Goal: Task Accomplishment & Management: Manage account settings

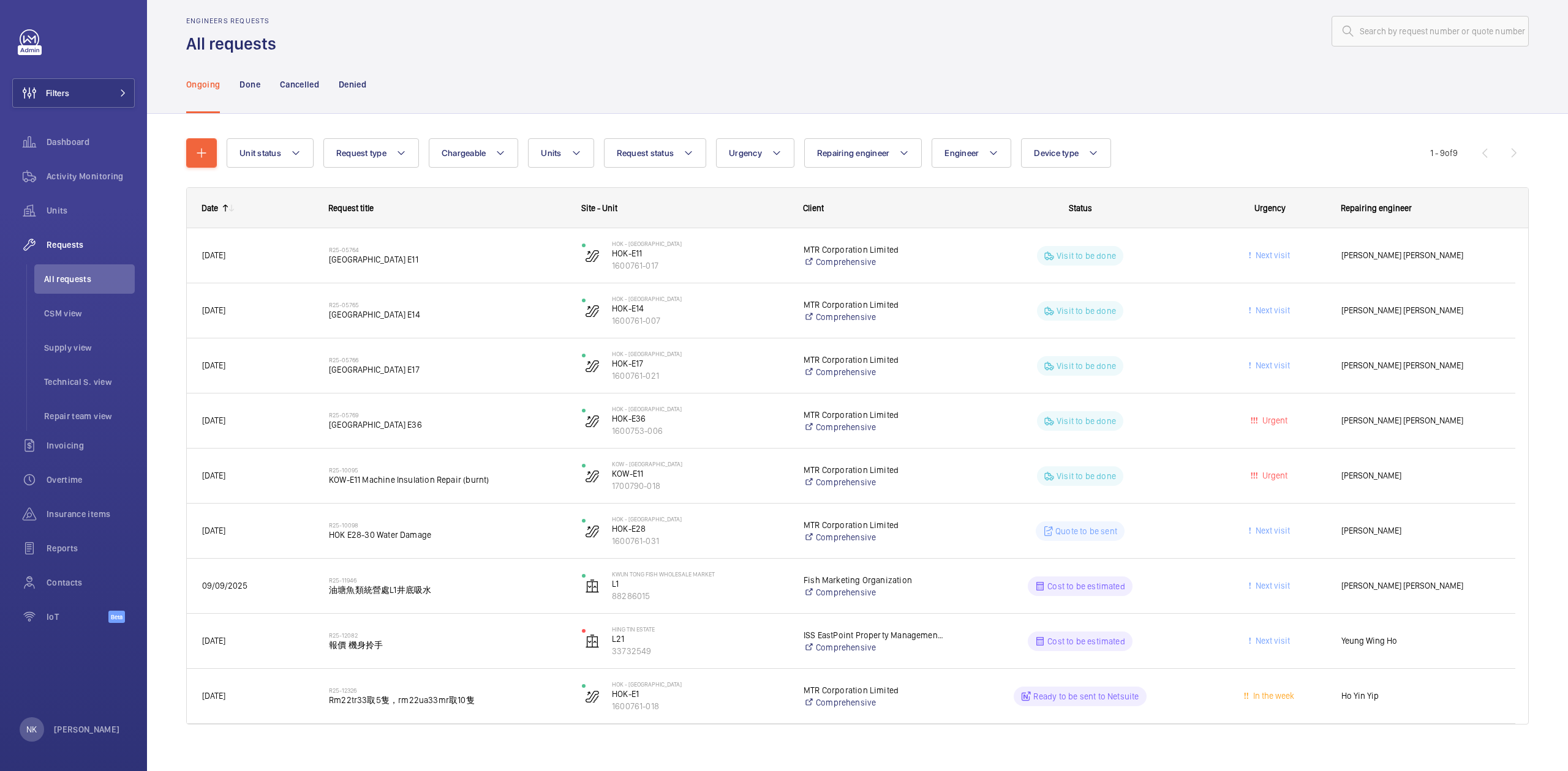
scroll to position [25, 0]
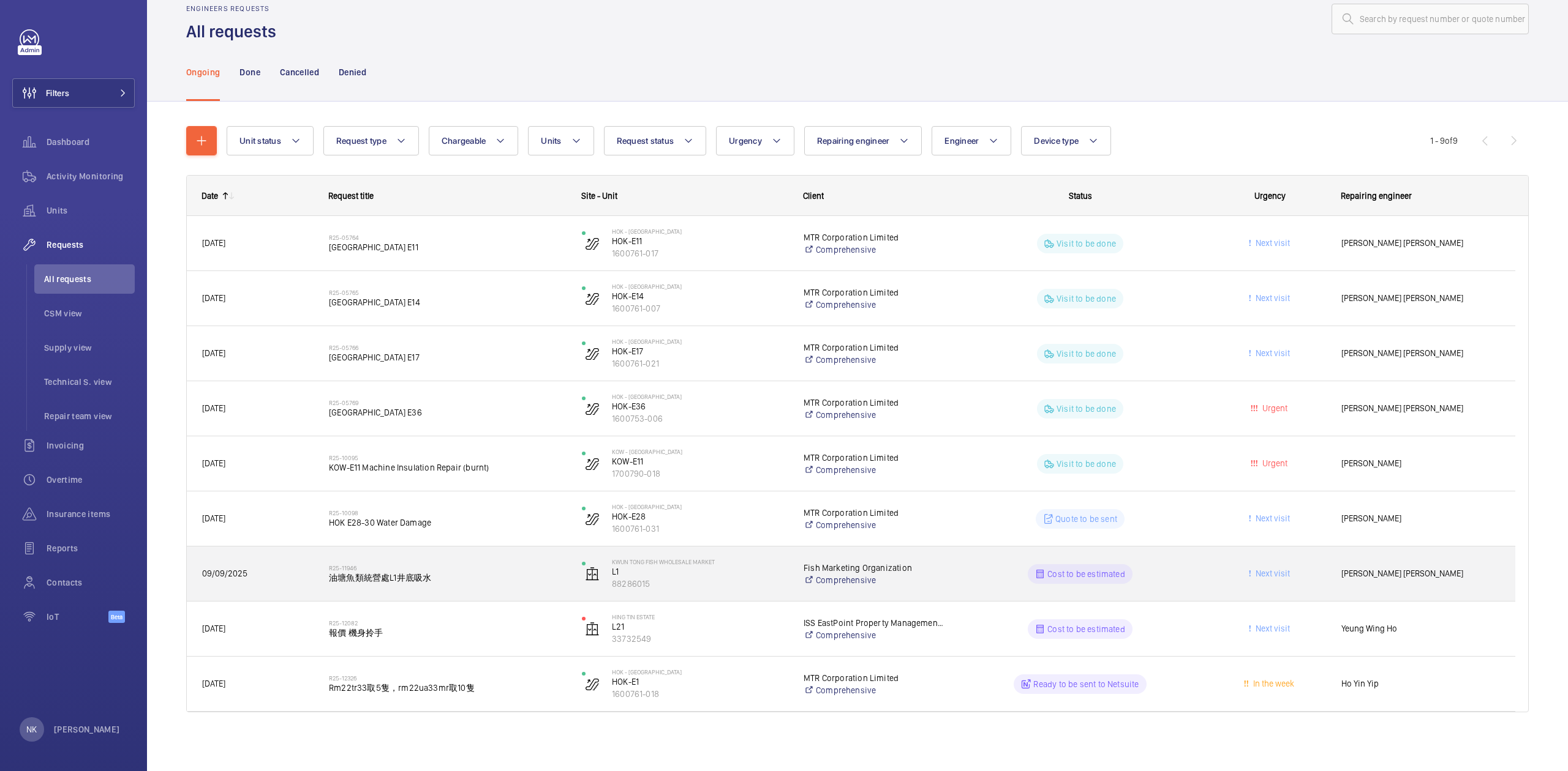
click at [375, 574] on span "油塘魚類統營處L1井底吸水" at bounding box center [447, 578] width 237 height 12
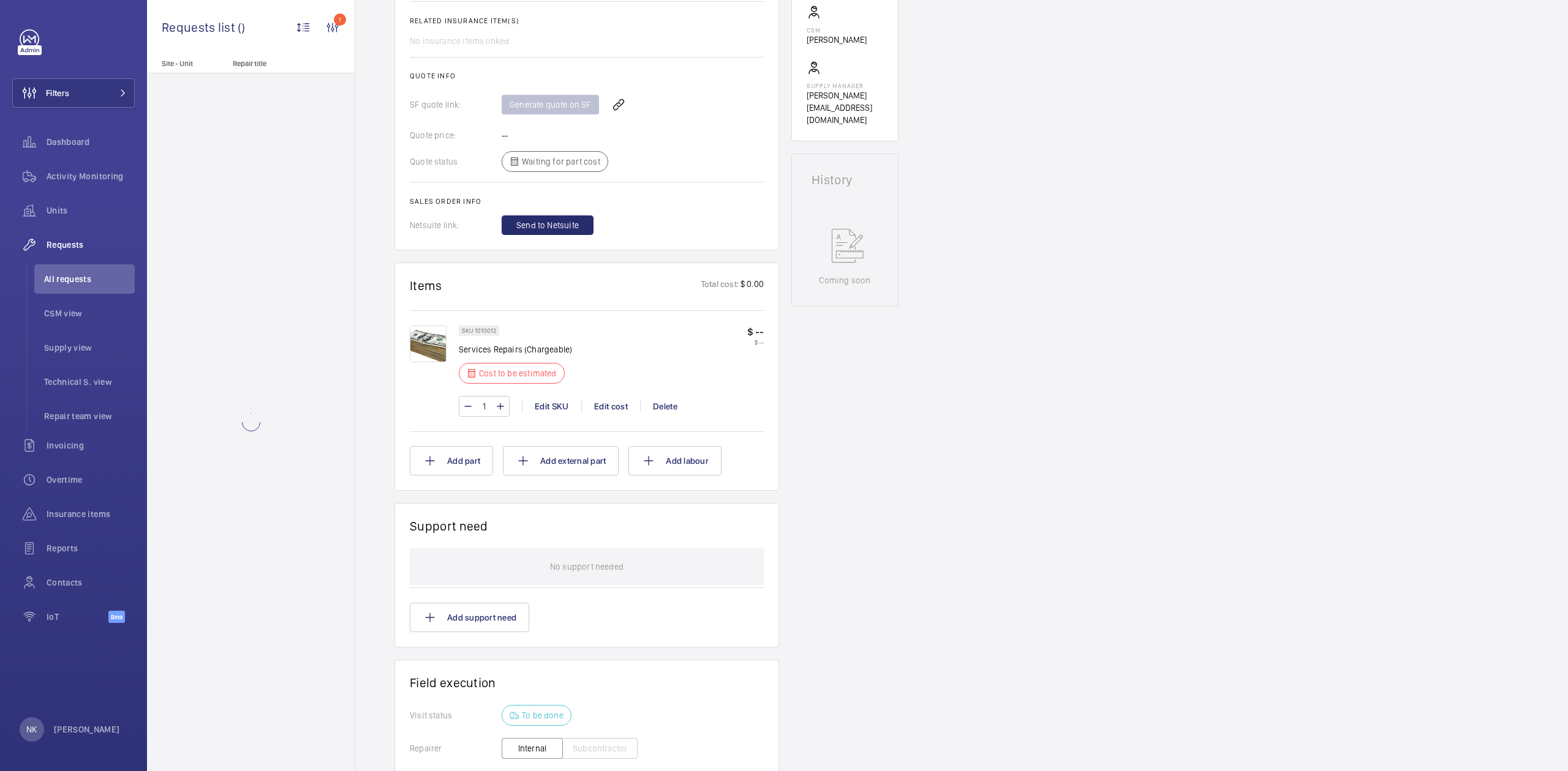
scroll to position [327, 0]
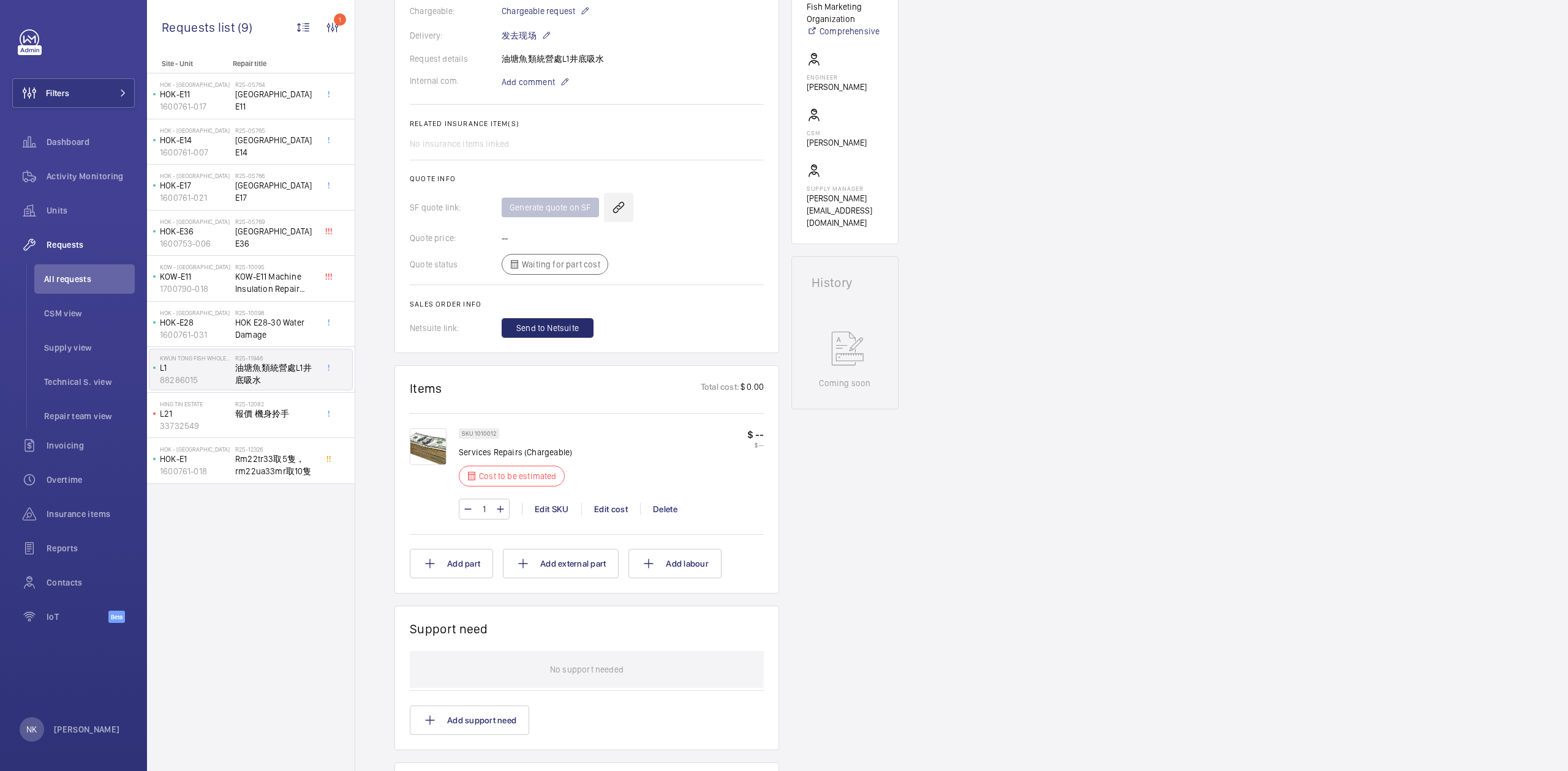
scroll to position [363, 0]
click at [620, 206] on wm-front-icon-button at bounding box center [618, 207] width 30 height 29
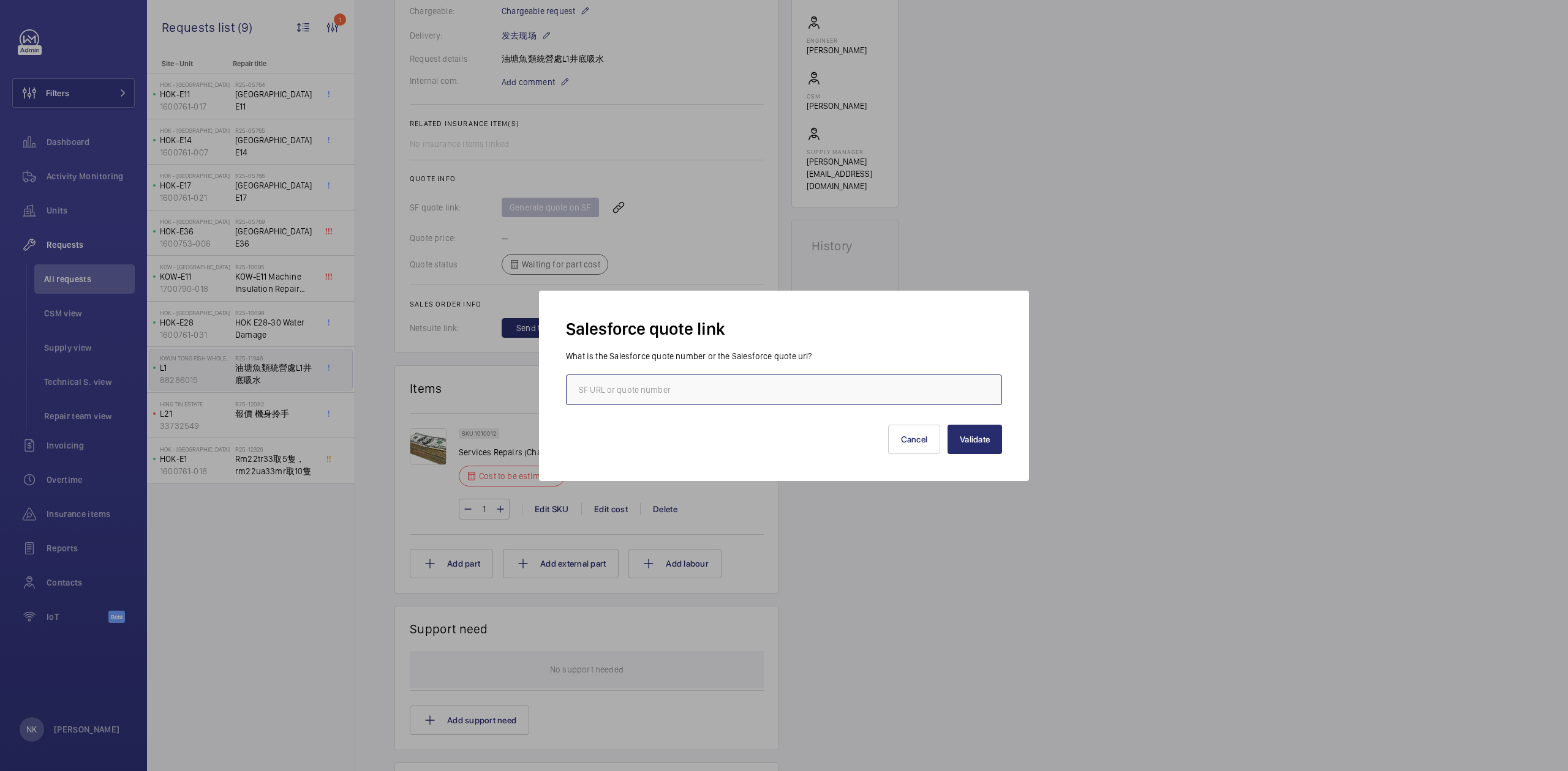
click at [654, 398] on input "text" at bounding box center [784, 390] width 436 height 31
click at [720, 248] on div at bounding box center [784, 386] width 1568 height 771
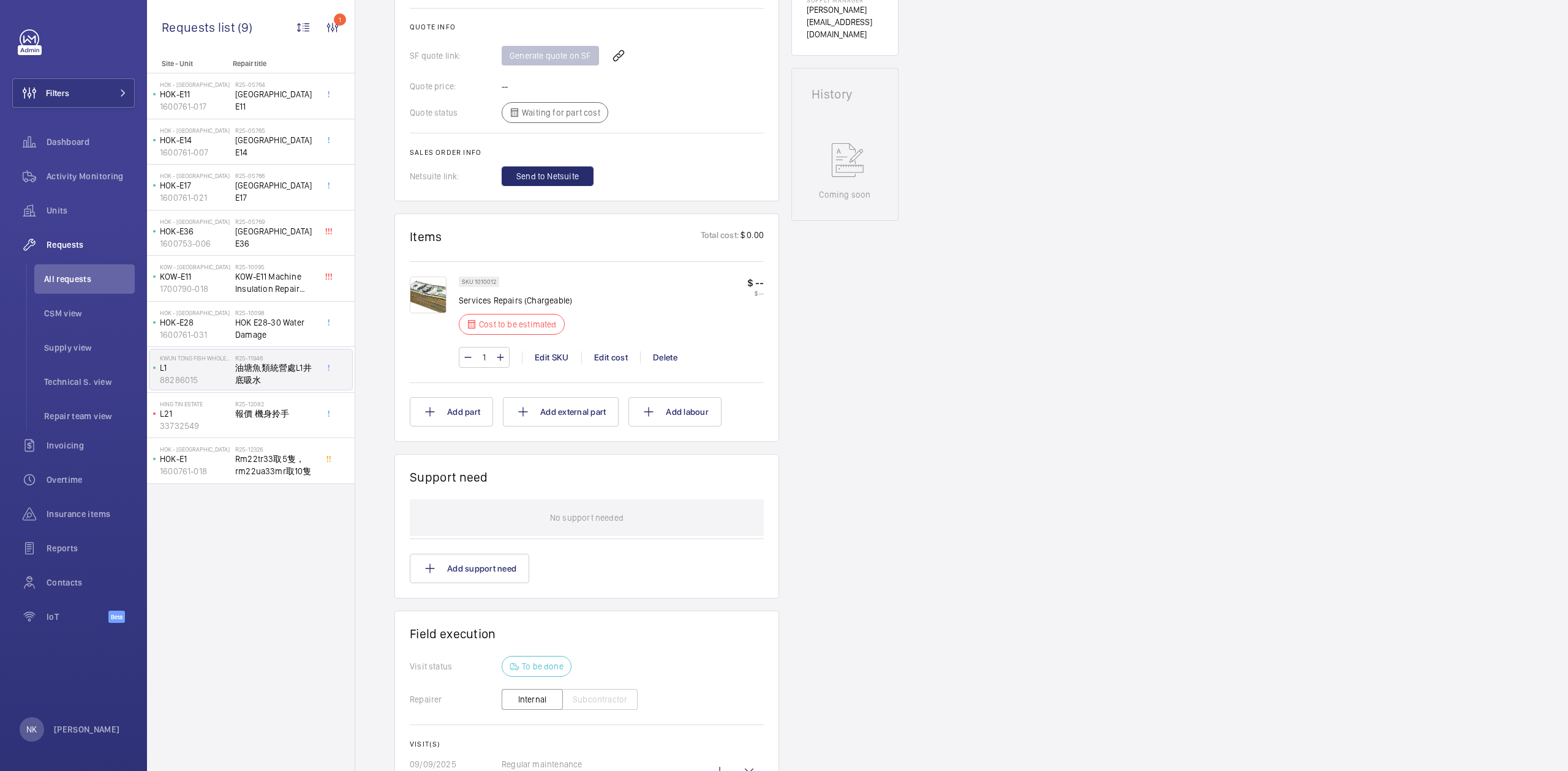
scroll to position [434, 0]
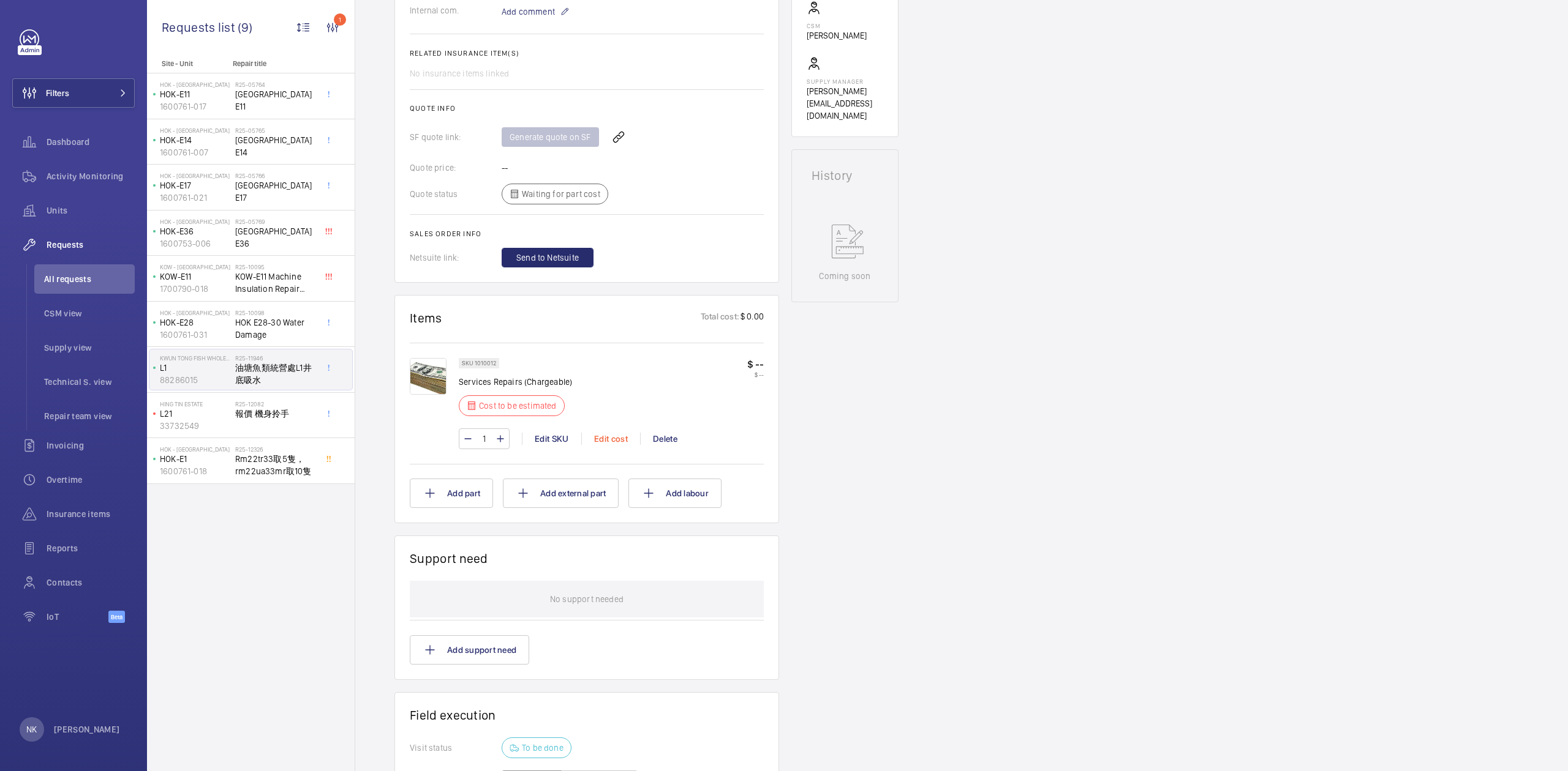
click at [606, 441] on div "Edit cost" at bounding box center [611, 439] width 59 height 12
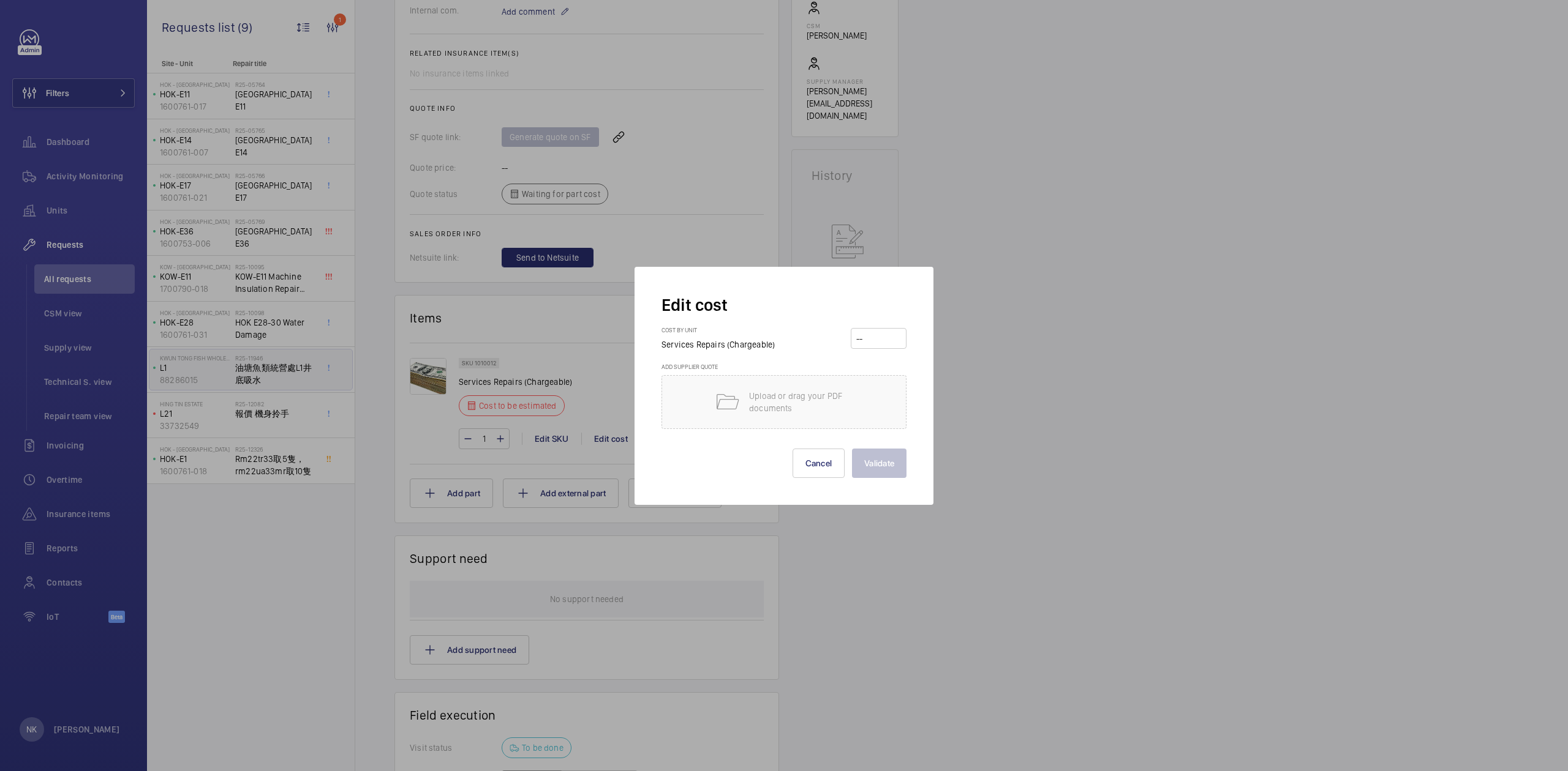
click at [882, 334] on input "number" at bounding box center [878, 338] width 47 height 20
type input "2000"
click at [869, 466] on button "Validate" at bounding box center [878, 463] width 54 height 29
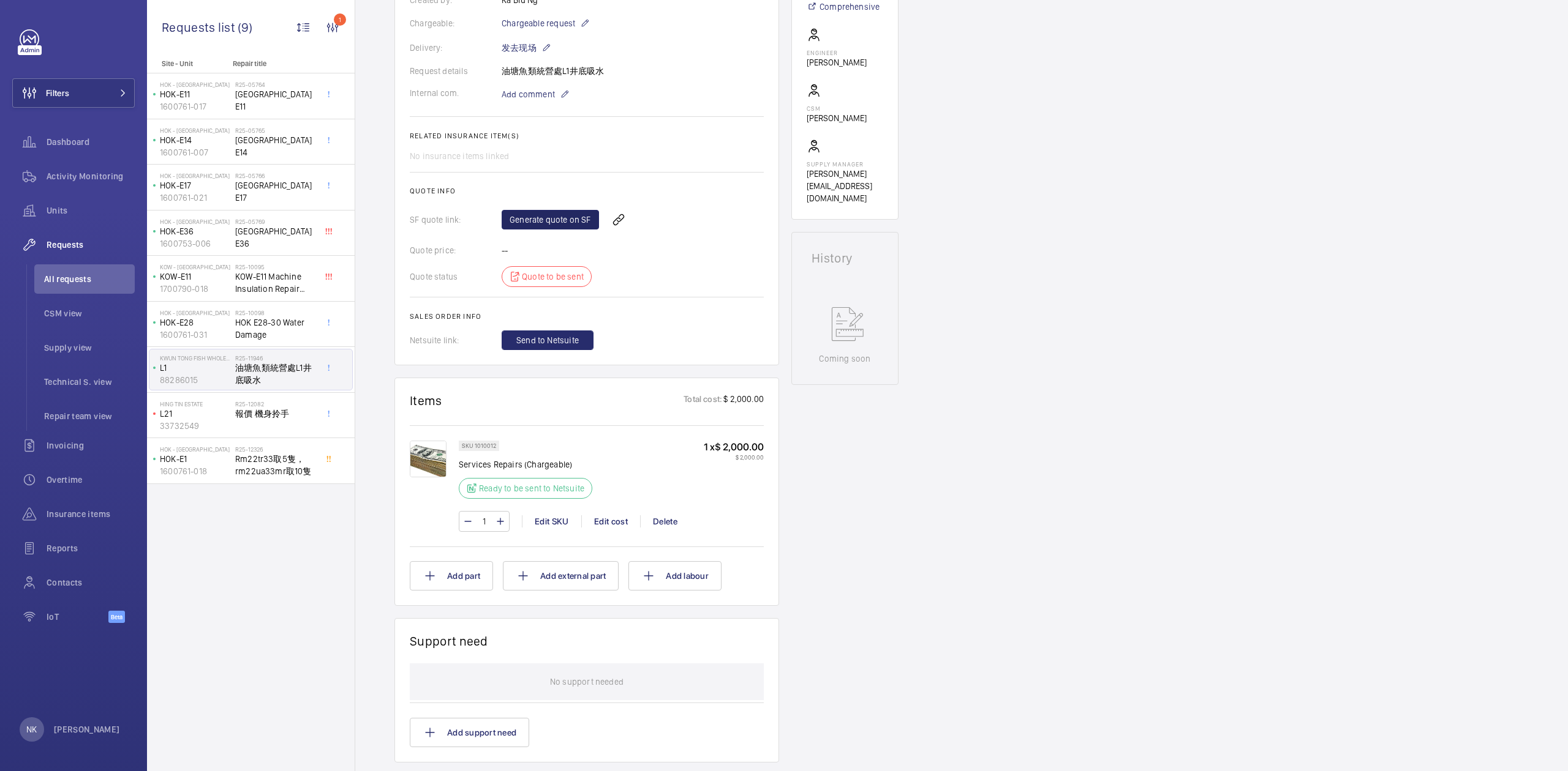
scroll to position [363, 0]
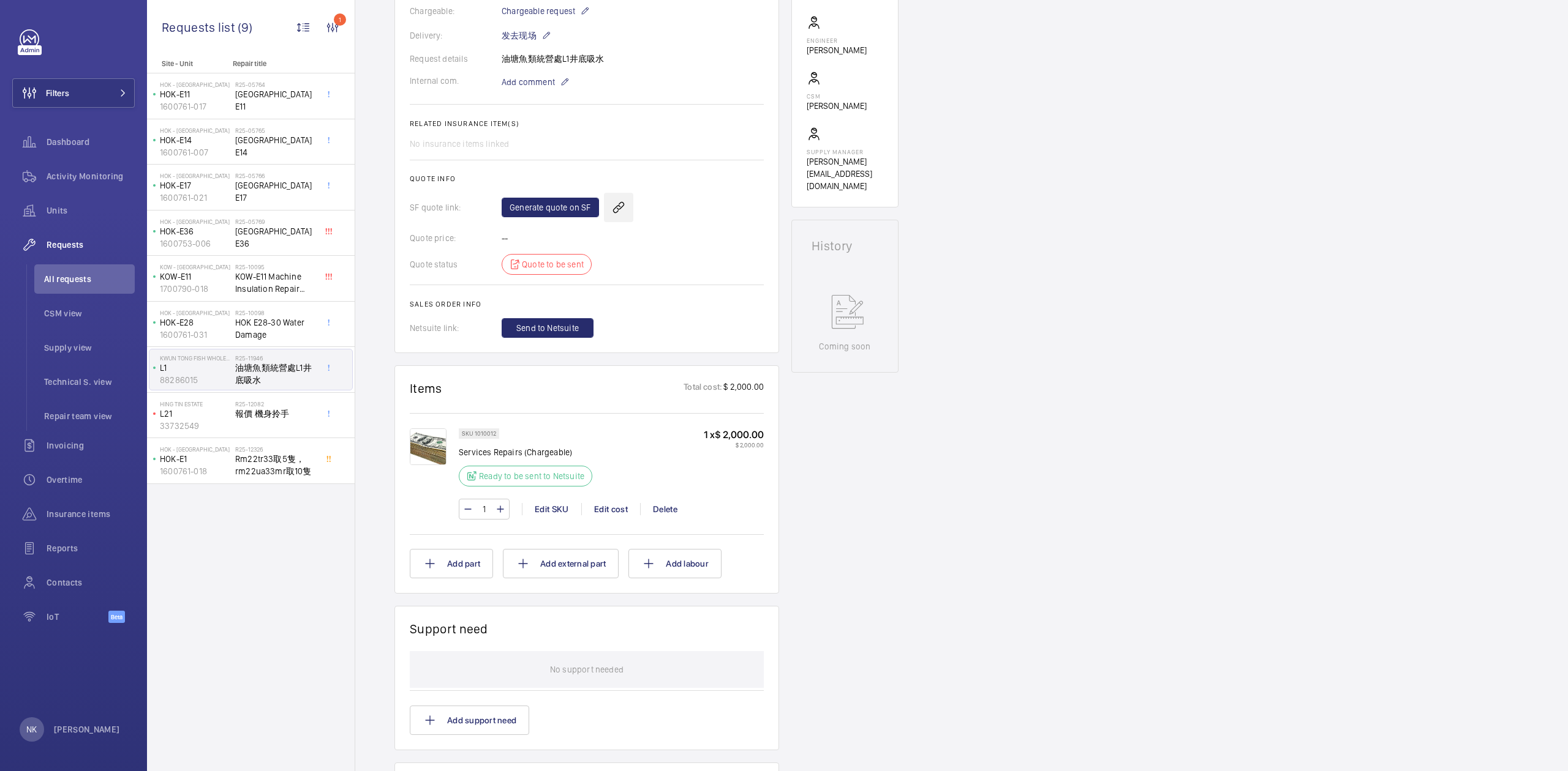
click at [620, 208] on wm-front-icon-button at bounding box center [618, 207] width 30 height 29
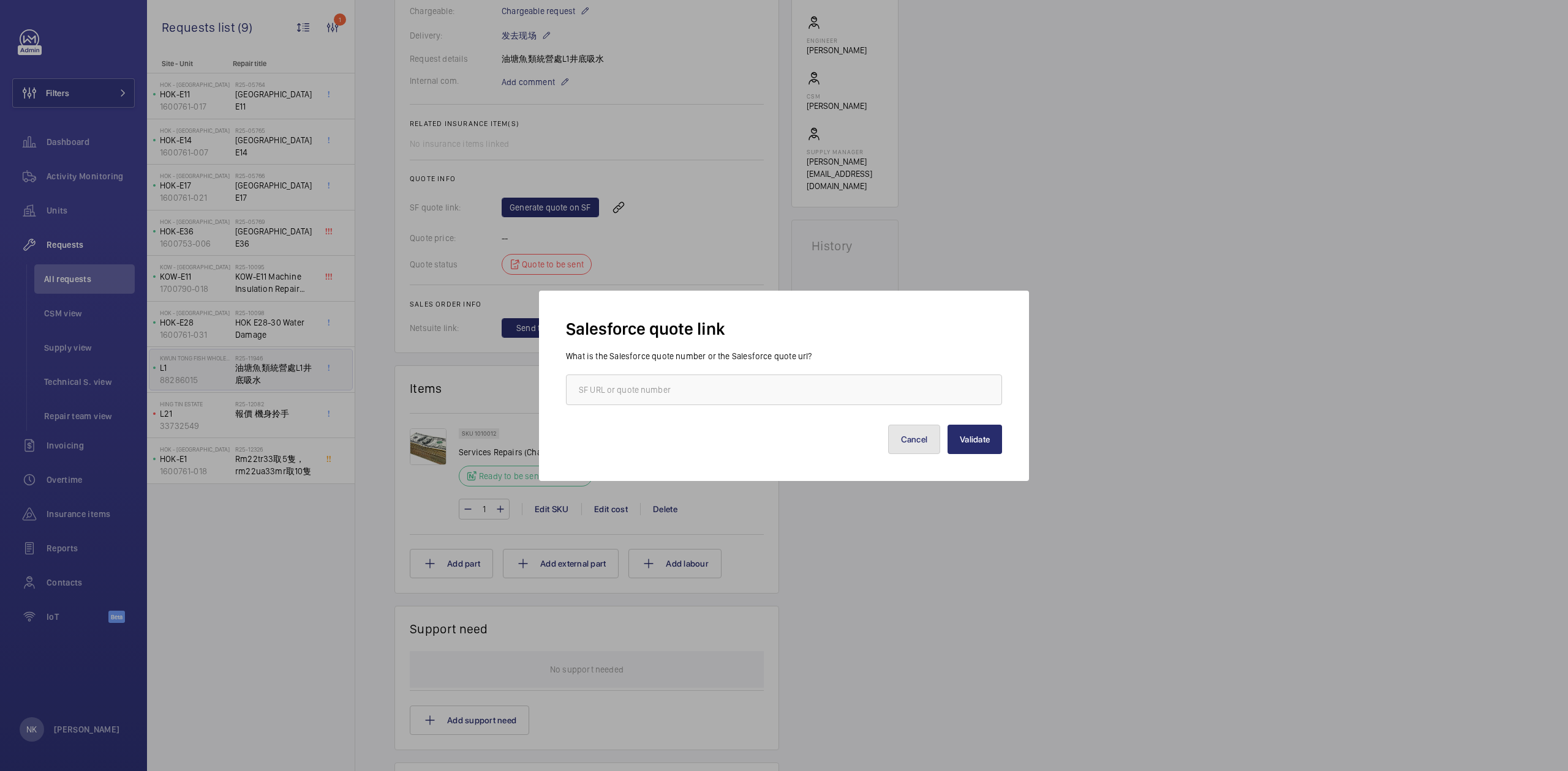
click at [911, 447] on button "Cancel" at bounding box center [914, 439] width 53 height 29
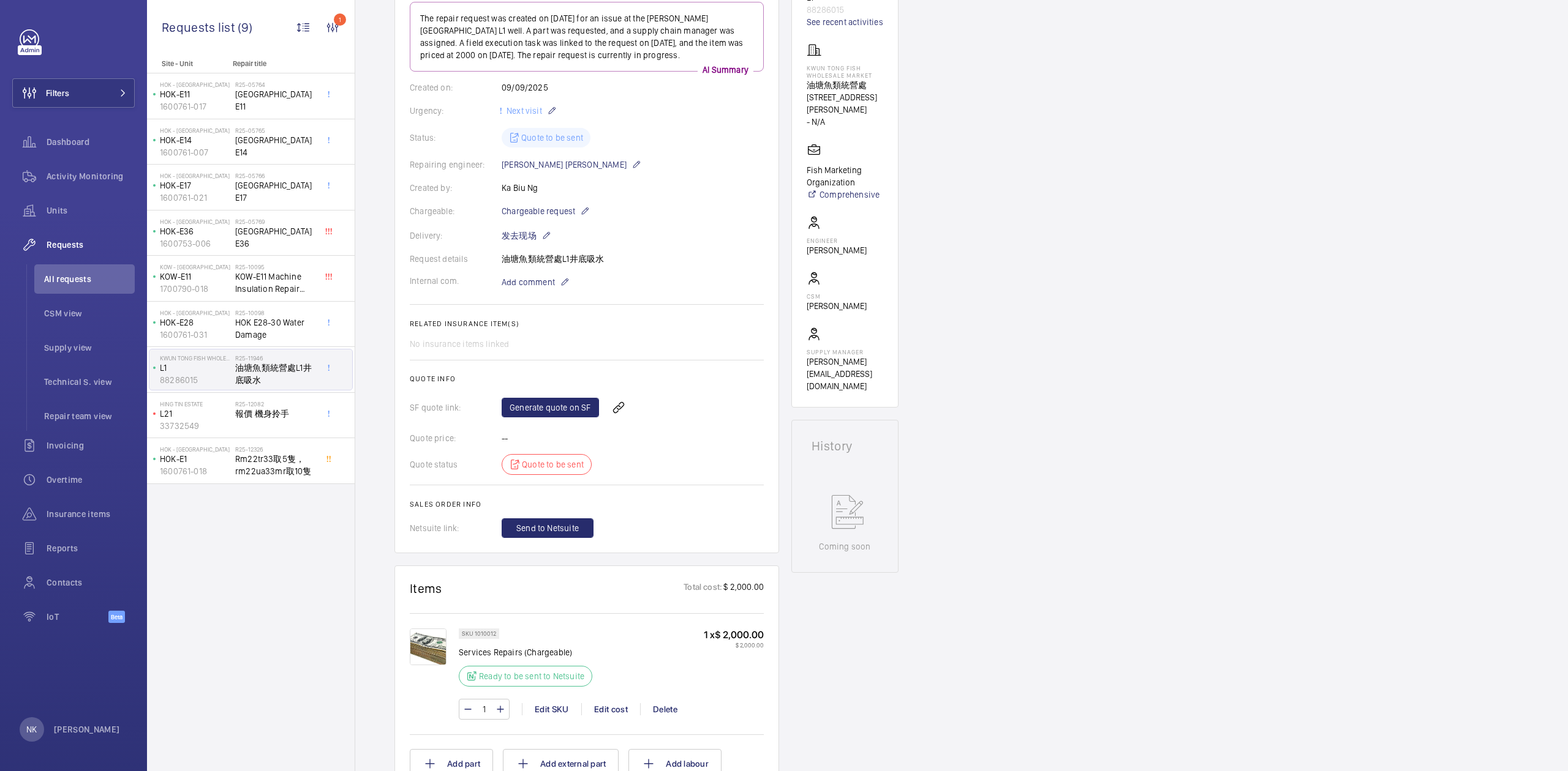
scroll to position [0, 0]
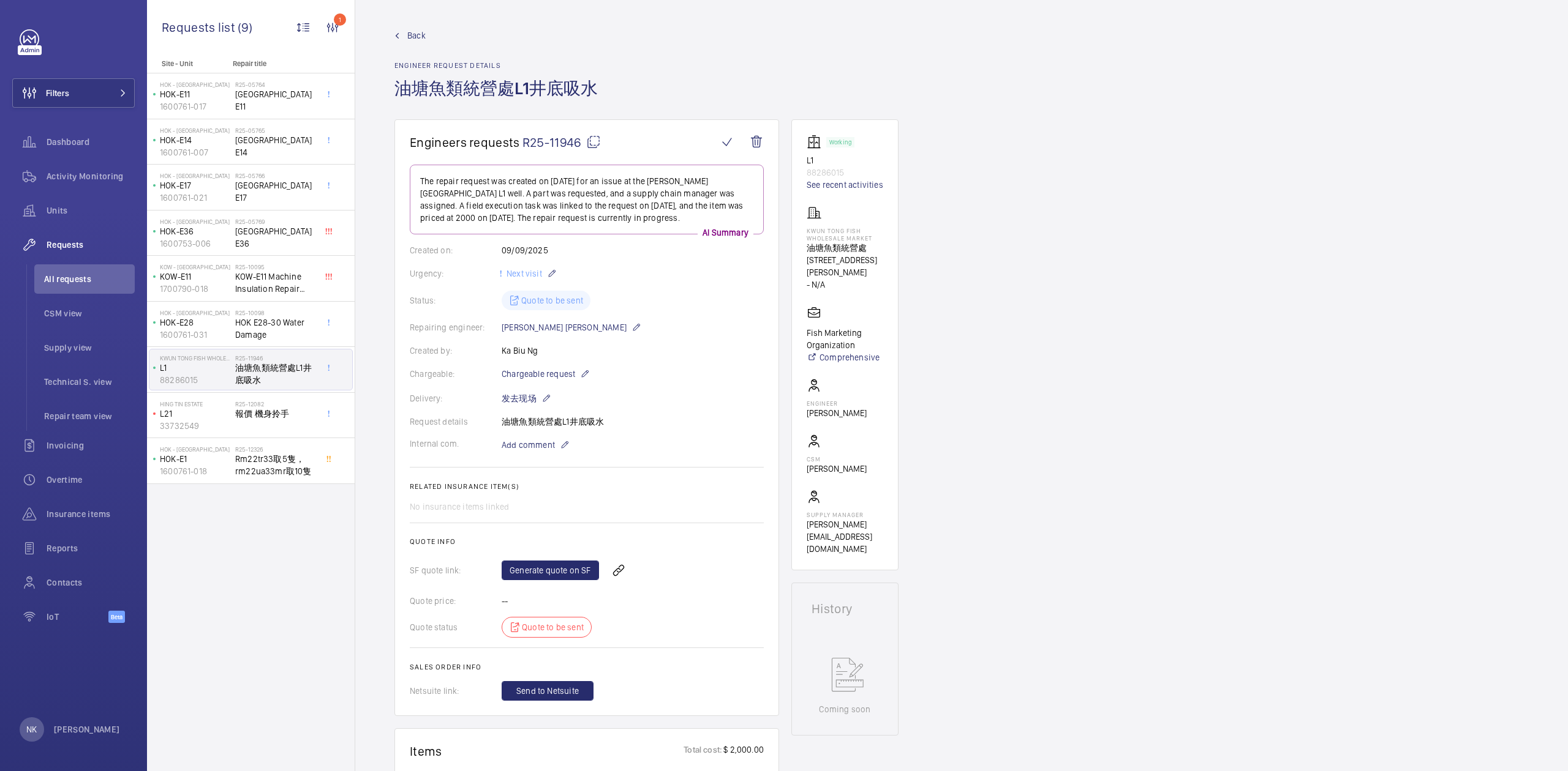
drag, startPoint x: 397, startPoint y: 87, endPoint x: 607, endPoint y: 82, distance: 210.1
click at [607, 82] on div "Back Engineer request details 油塘魚類統營處L1井底吸水" at bounding box center [961, 74] width 1134 height 90
click at [604, 82] on h1 "油塘魚類統營處L1井底吸水" at bounding box center [500, 98] width 211 height 43
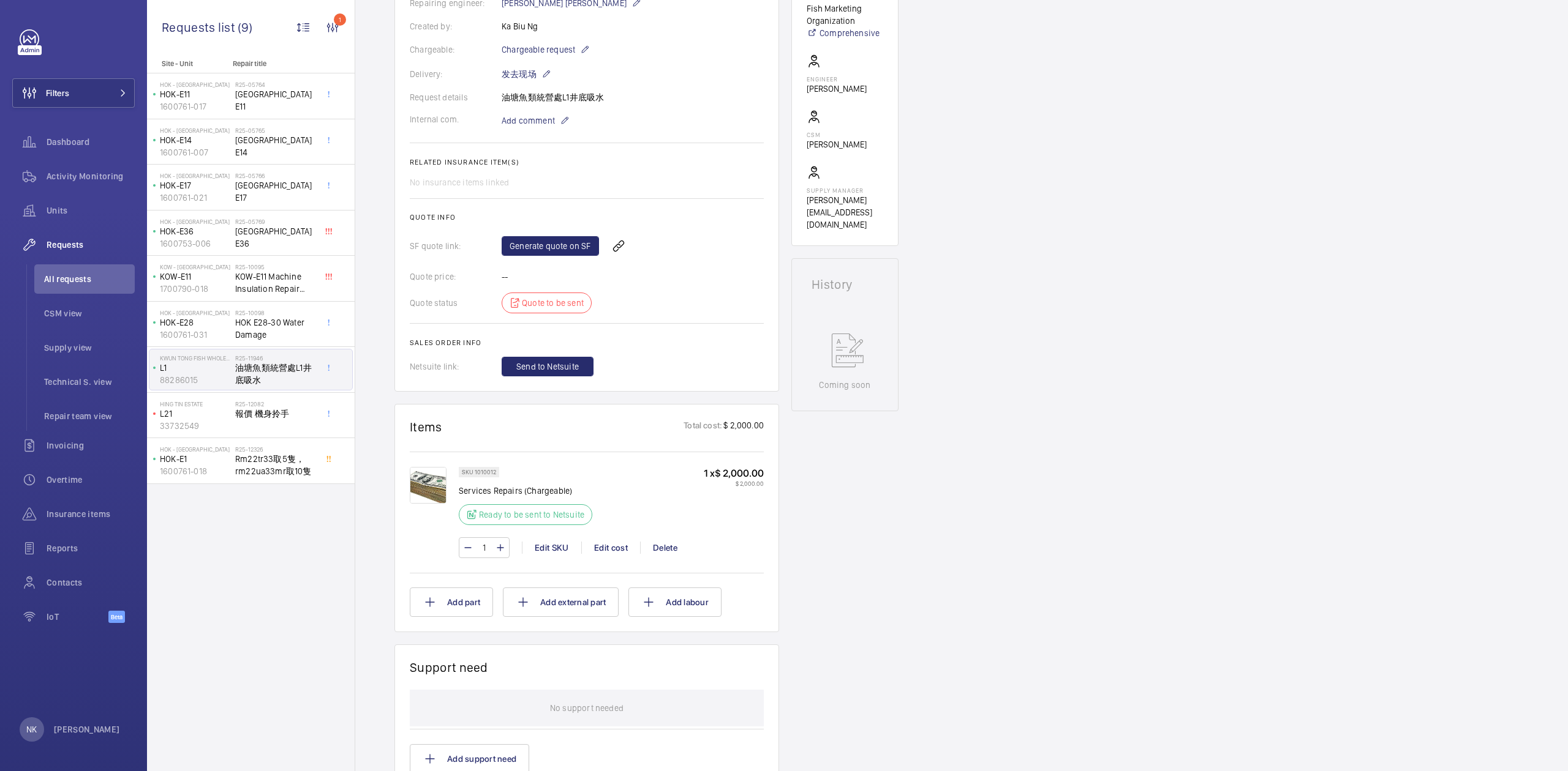
scroll to position [327, 0]
drag, startPoint x: 723, startPoint y: 475, endPoint x: 762, endPoint y: 475, distance: 39.0
click at [762, 475] on p "1 x $ 2,000.00" at bounding box center [733, 471] width 60 height 13
click at [765, 544] on wm-front-card "Items Total cost: $ 2,000.00 SKU 1010012 Services Repairs (Chargeable) Ready to…" at bounding box center [587, 516] width 384 height 228
drag, startPoint x: 723, startPoint y: 474, endPoint x: 748, endPoint y: 473, distance: 25.0
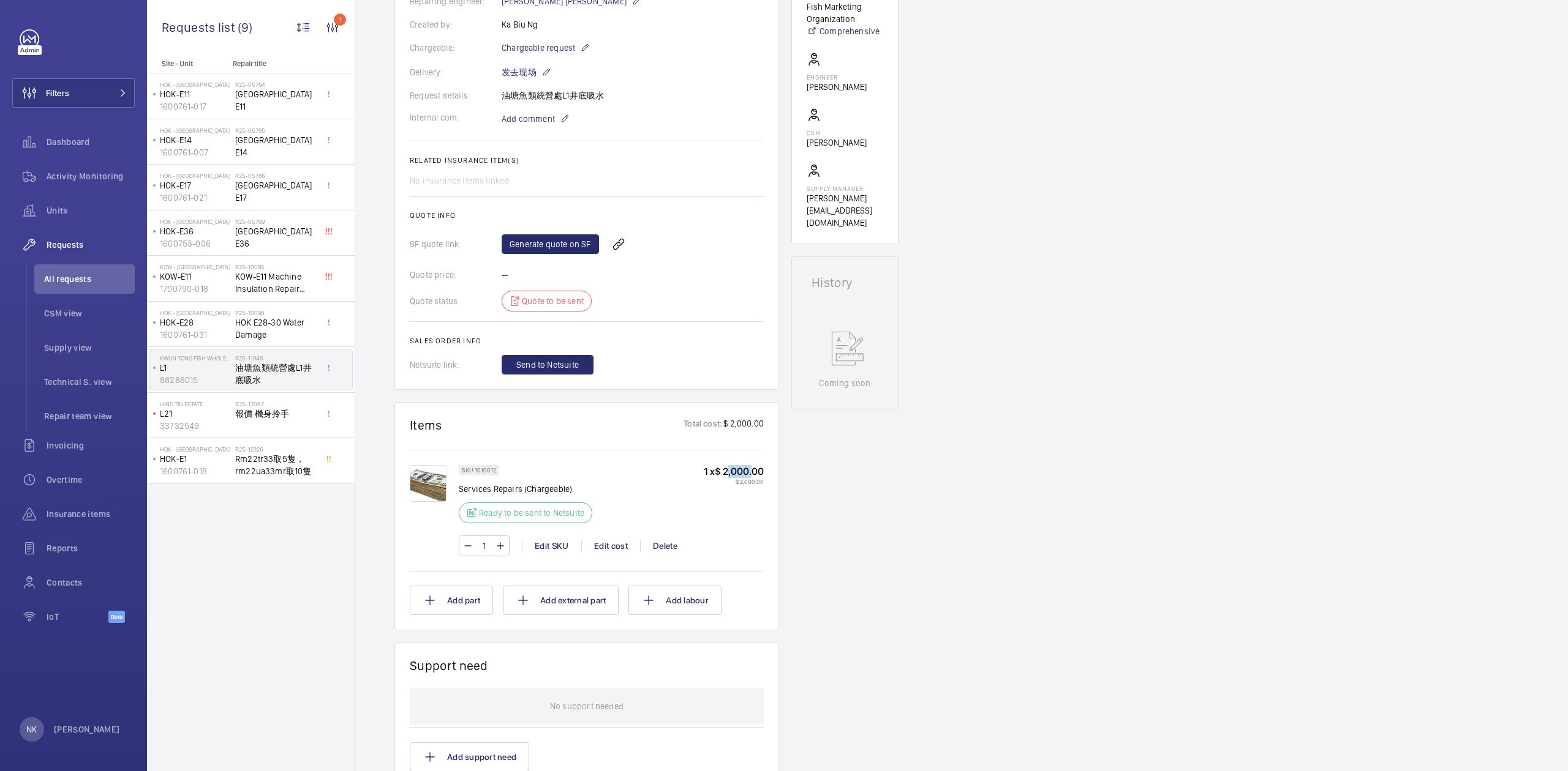
click at [748, 473] on p "1 x $ 2,000.00" at bounding box center [733, 471] width 60 height 13
click at [747, 475] on p "1 x $ 2,000.00" at bounding box center [733, 471] width 60 height 13
drag, startPoint x: 745, startPoint y: 468, endPoint x: 726, endPoint y: 473, distance: 19.6
click at [726, 473] on p "1 x $ 2,000.00" at bounding box center [733, 471] width 60 height 13
click at [723, 473] on p "1 x $ 2,000.00" at bounding box center [733, 471] width 60 height 13
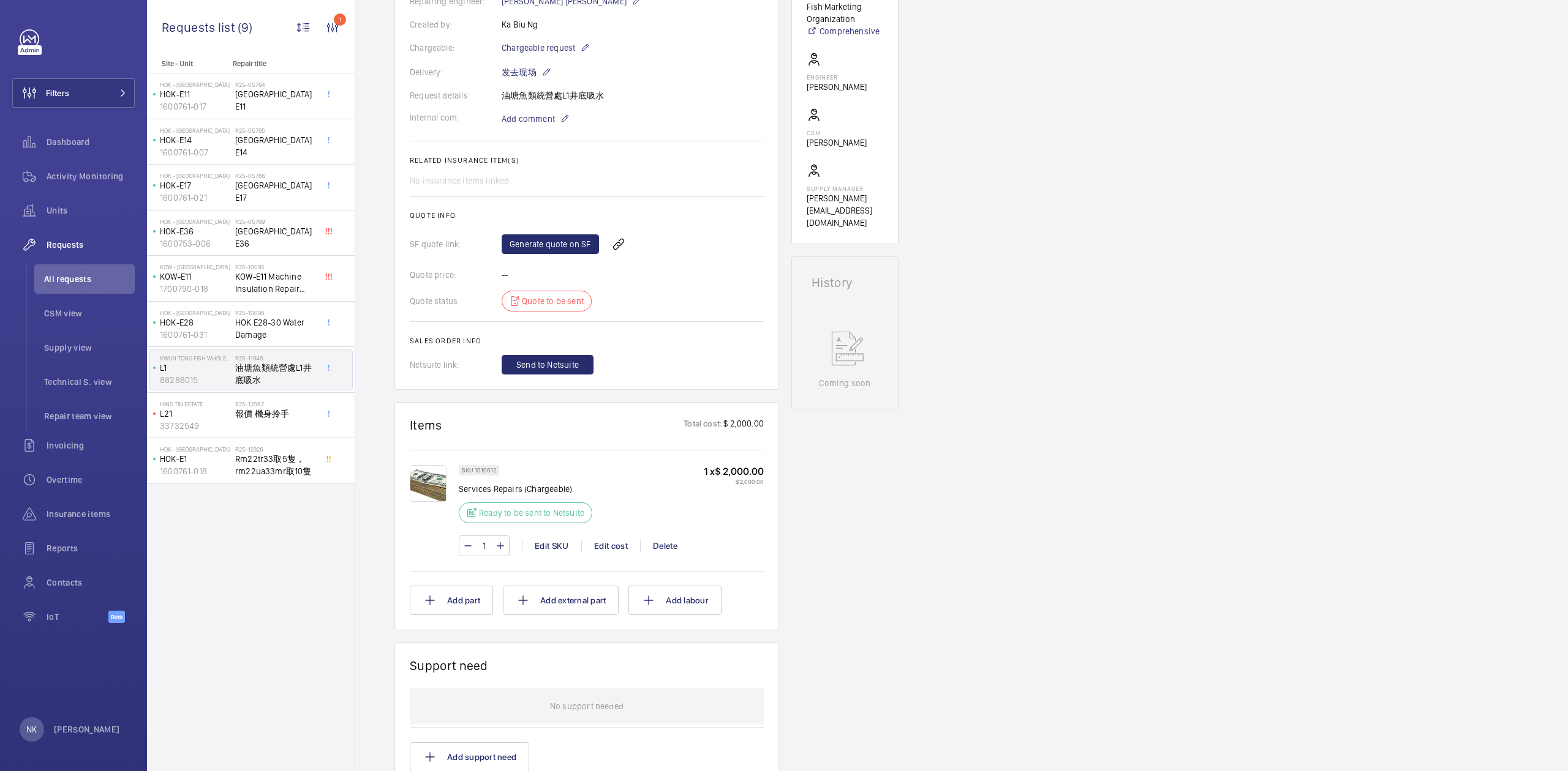
drag, startPoint x: 721, startPoint y: 473, endPoint x: 740, endPoint y: 473, distance: 19.0
click at [740, 473] on p "1 x $ 2,000.00" at bounding box center [733, 471] width 60 height 13
click at [749, 474] on p "1 x $ 2,000.00" at bounding box center [733, 471] width 60 height 13
click at [748, 474] on p "1 x $ 2,000.00" at bounding box center [733, 471] width 60 height 13
click at [752, 497] on div "1 x $ 2,000.00 $ 2,000.00" at bounding box center [733, 497] width 60 height 65
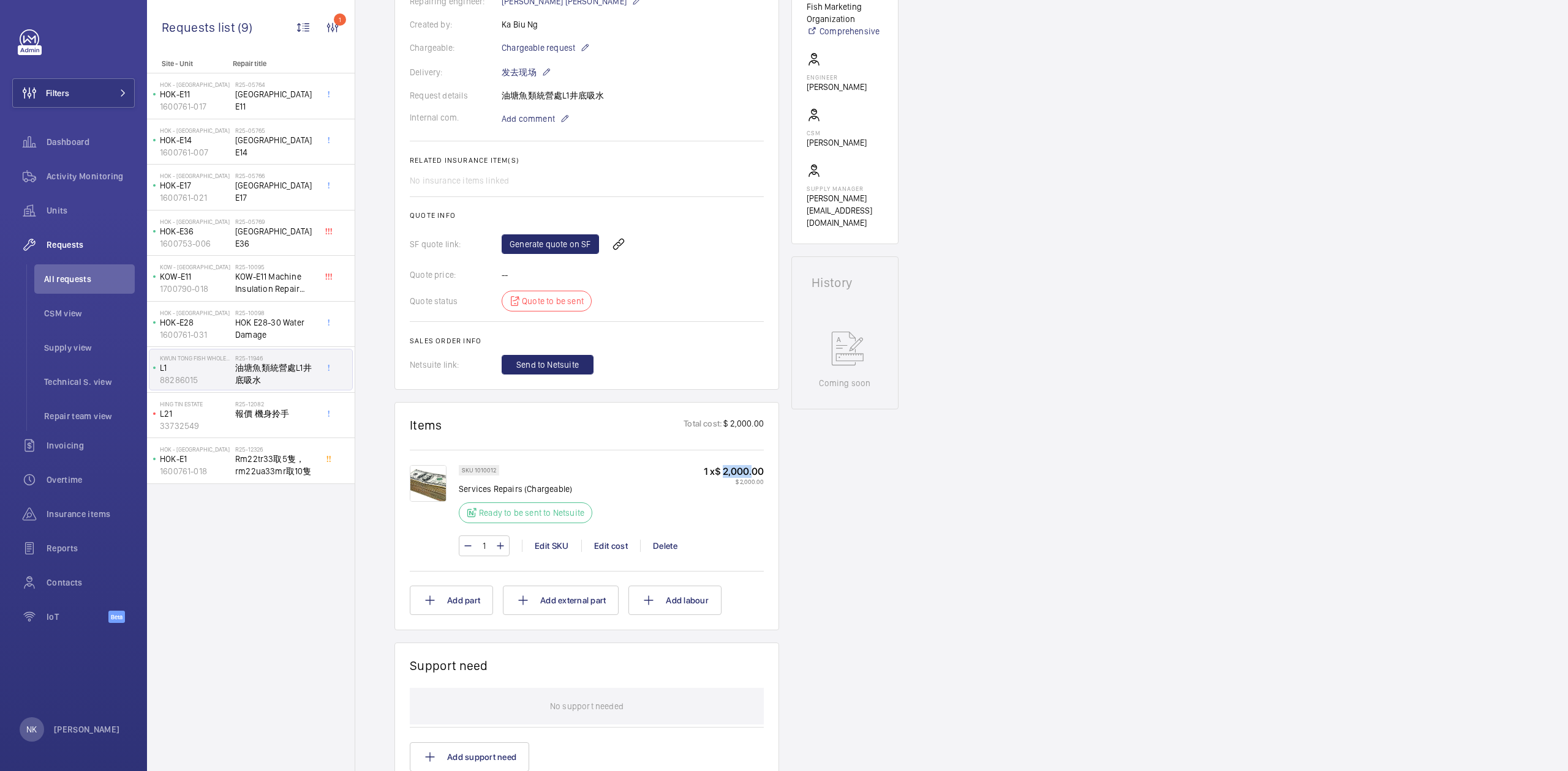
drag, startPoint x: 746, startPoint y: 471, endPoint x: 721, endPoint y: 476, distance: 25.5
click at [721, 476] on p "1 x $ 2,000.00" at bounding box center [733, 471] width 60 height 13
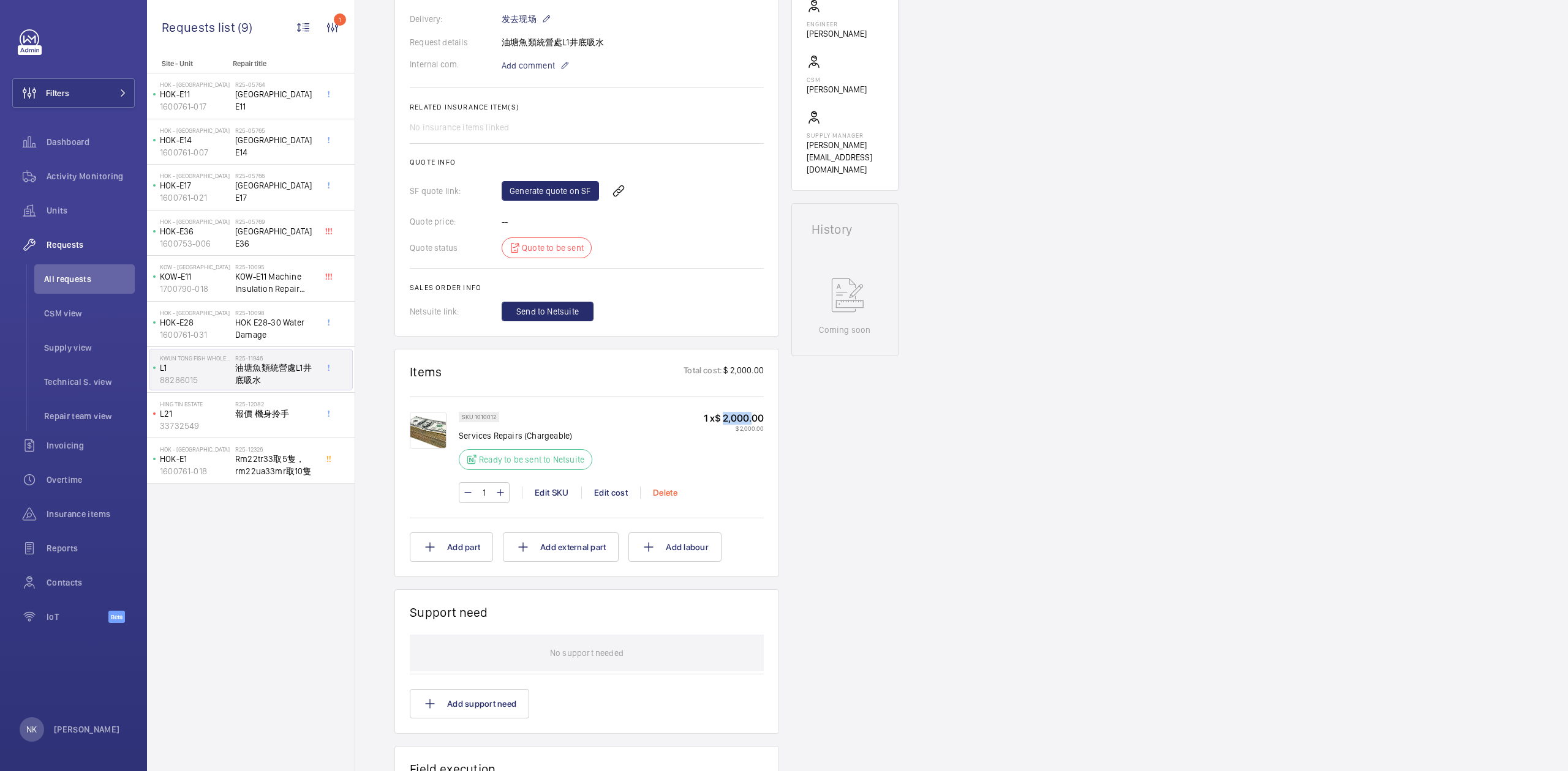
scroll to position [407, 0]
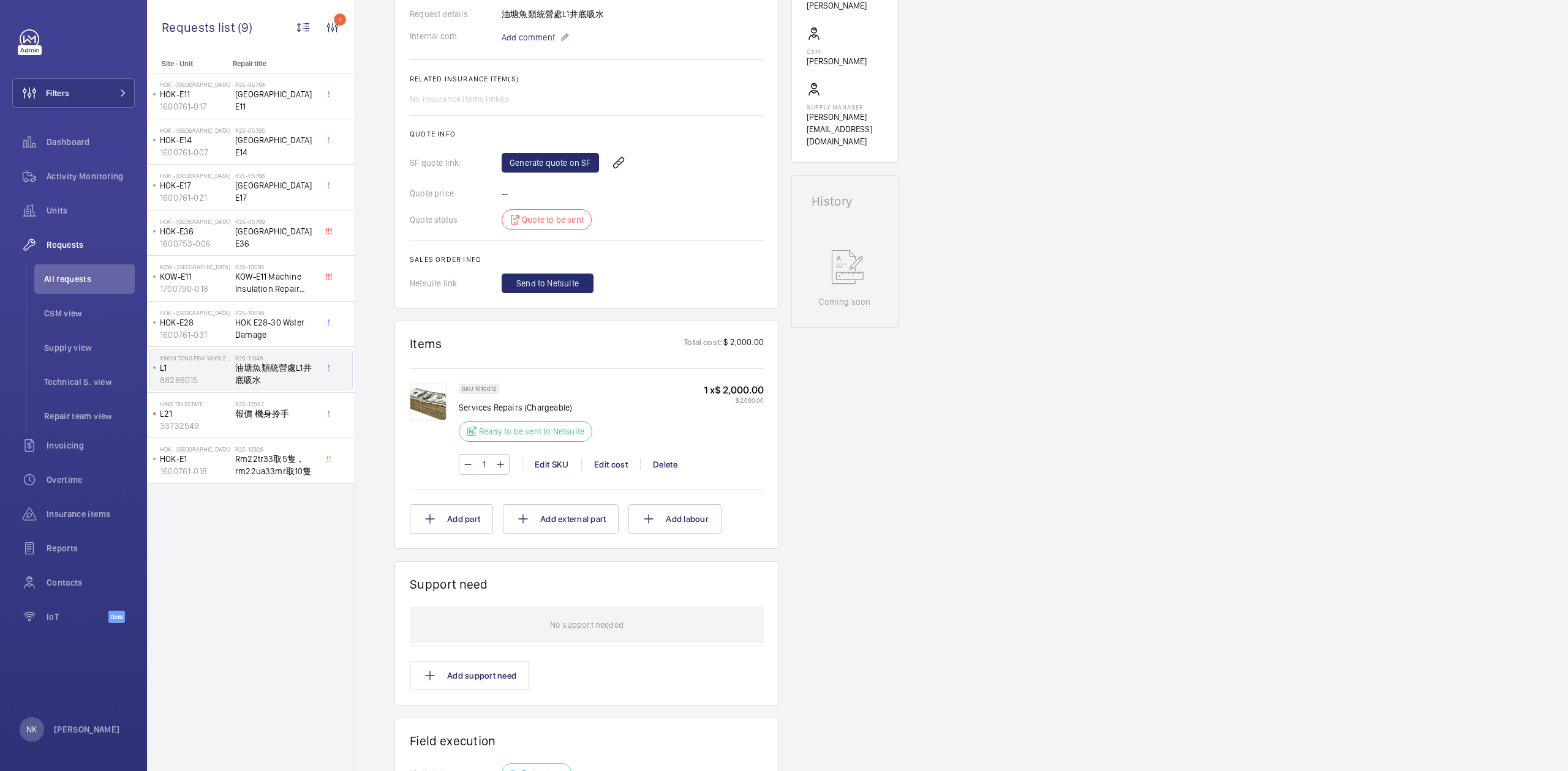
click at [664, 381] on div "SKU 1010012 Services Repairs (Chargeable) Ready to be sent to Netsuite 1 x $ 2,…" at bounding box center [587, 427] width 354 height 119
drag, startPoint x: 748, startPoint y: 390, endPoint x: 736, endPoint y: 422, distance: 34.2
click at [723, 392] on p "1 x $ 2,000.00" at bounding box center [733, 390] width 60 height 13
click at [738, 439] on div "1 x $ 2,000.00 $ 2,000.00" at bounding box center [733, 416] width 60 height 65
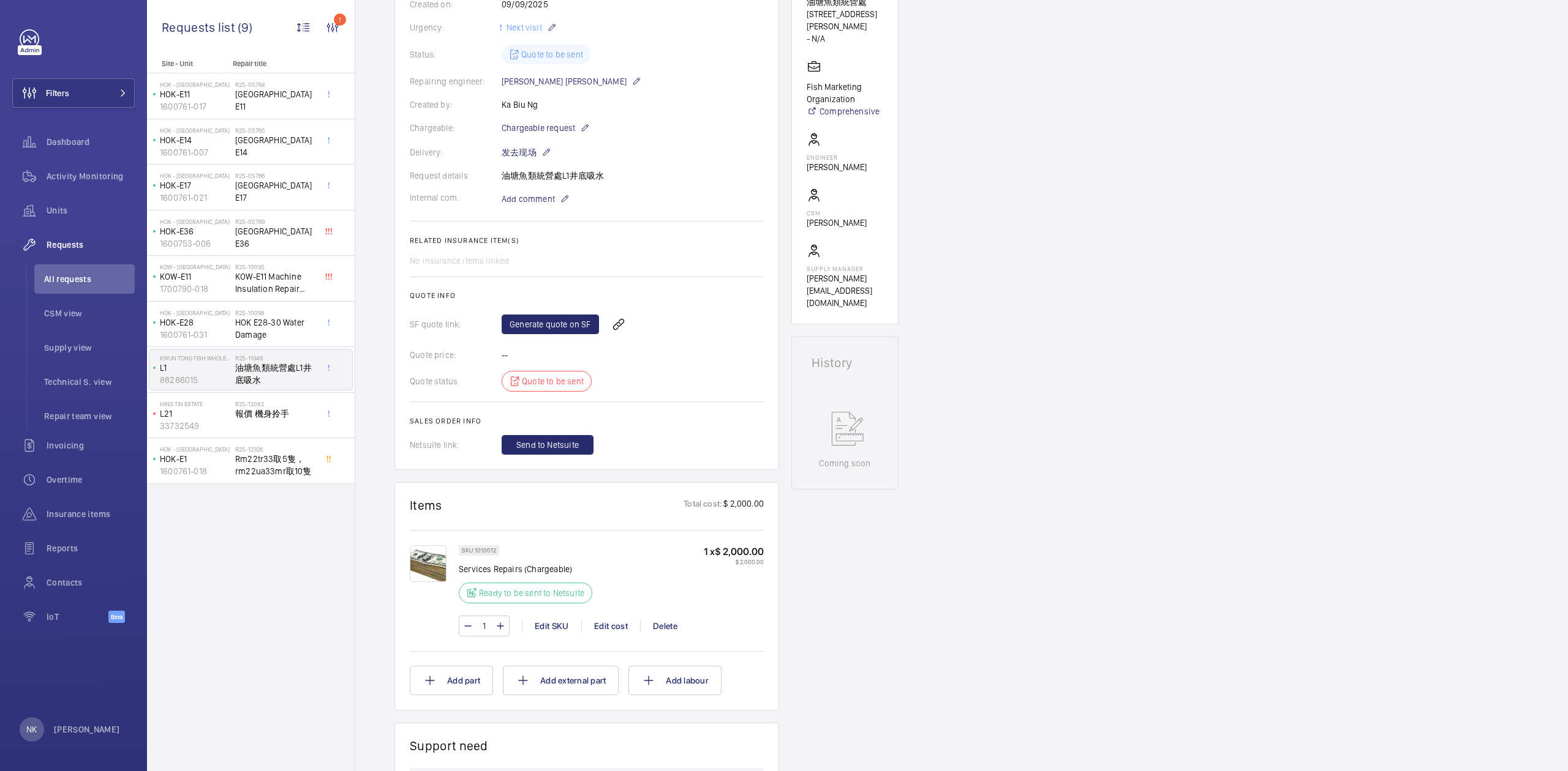
scroll to position [245, 0]
drag, startPoint x: 723, startPoint y: 557, endPoint x: 748, endPoint y: 552, distance: 25.5
click at [748, 552] on p "1 x $ 2,000.00" at bounding box center [733, 553] width 60 height 13
click at [873, 536] on div "Working L1 88286015 See recent activities [PERSON_NAME] Fish Wholesale Market 油…" at bounding box center [845, 517] width 107 height 1284
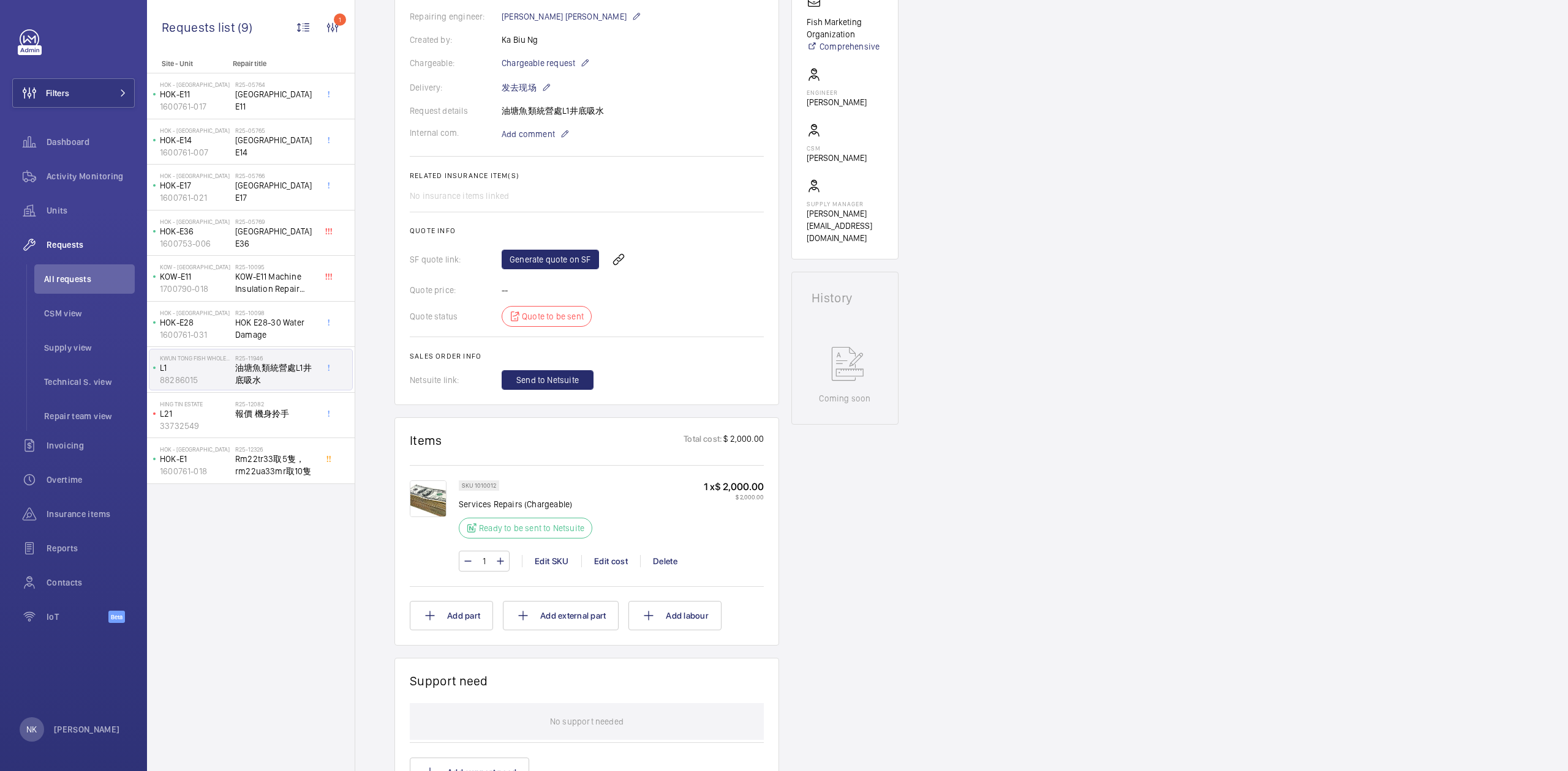
scroll to position [407, 0]
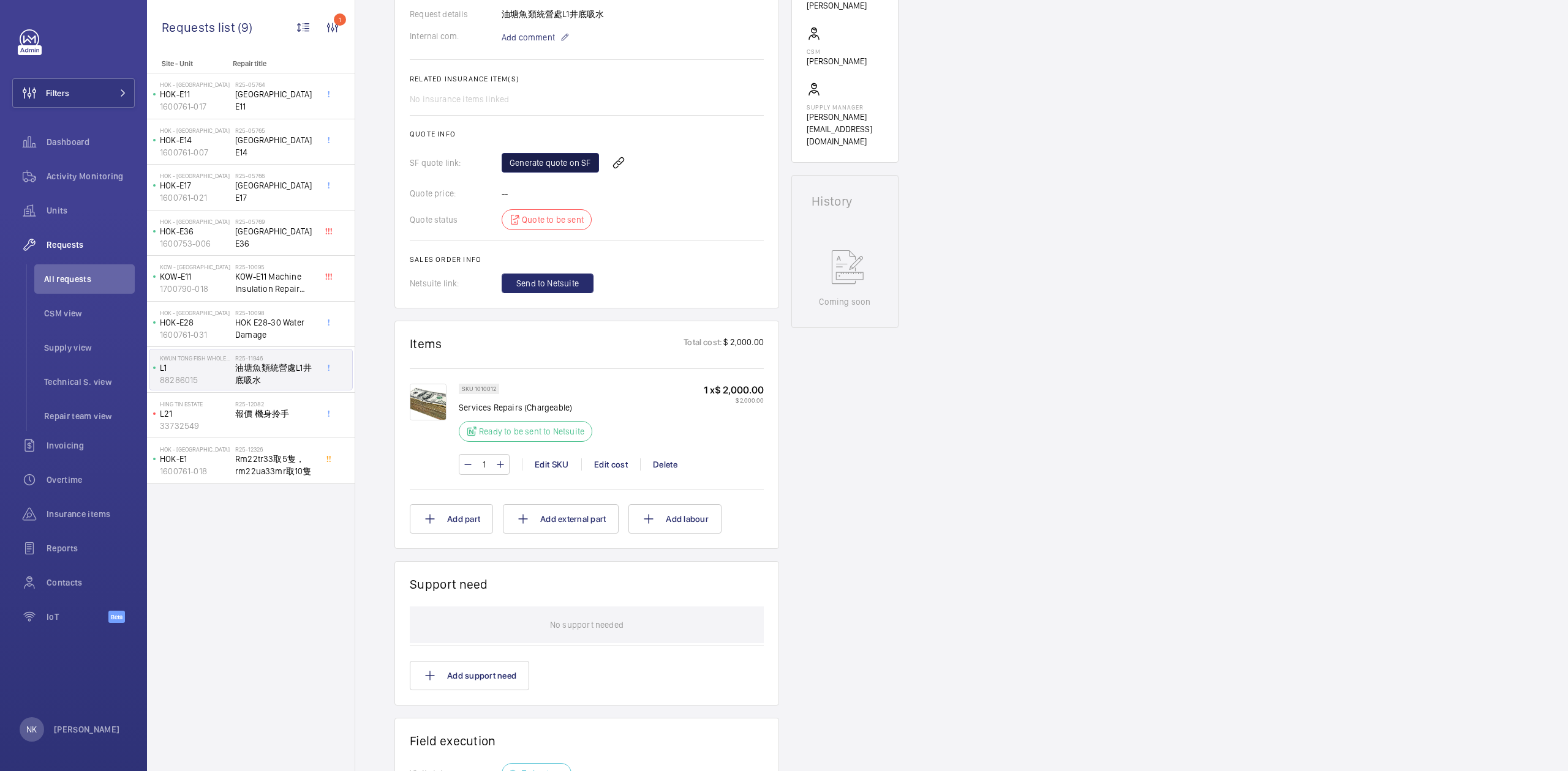
click at [573, 164] on link "Generate quote on SF" at bounding box center [550, 163] width 97 height 20
